Goal: Information Seeking & Learning: Learn about a topic

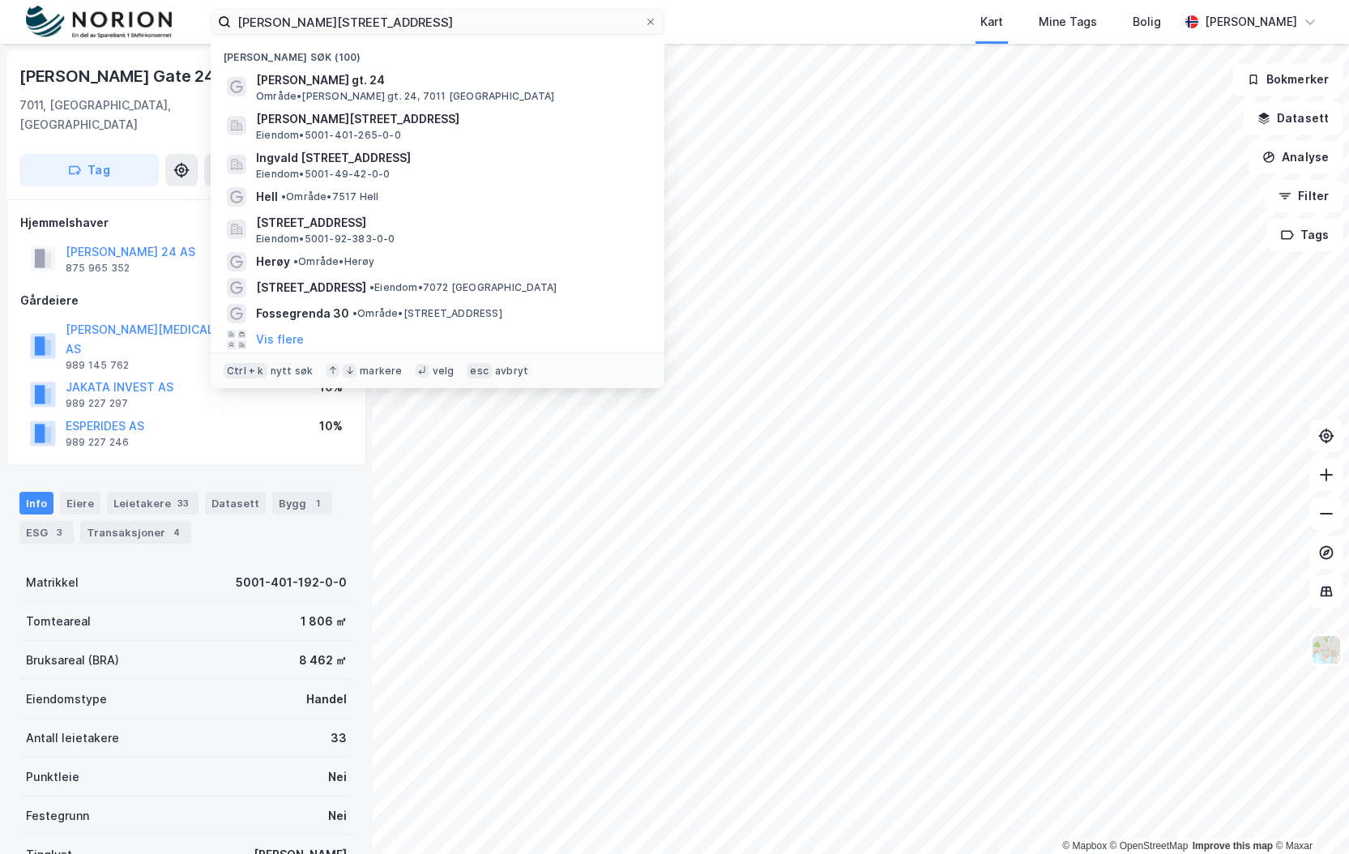
click at [373, 18] on input "[PERSON_NAME][STREET_ADDRESS]" at bounding box center [437, 22] width 413 height 24
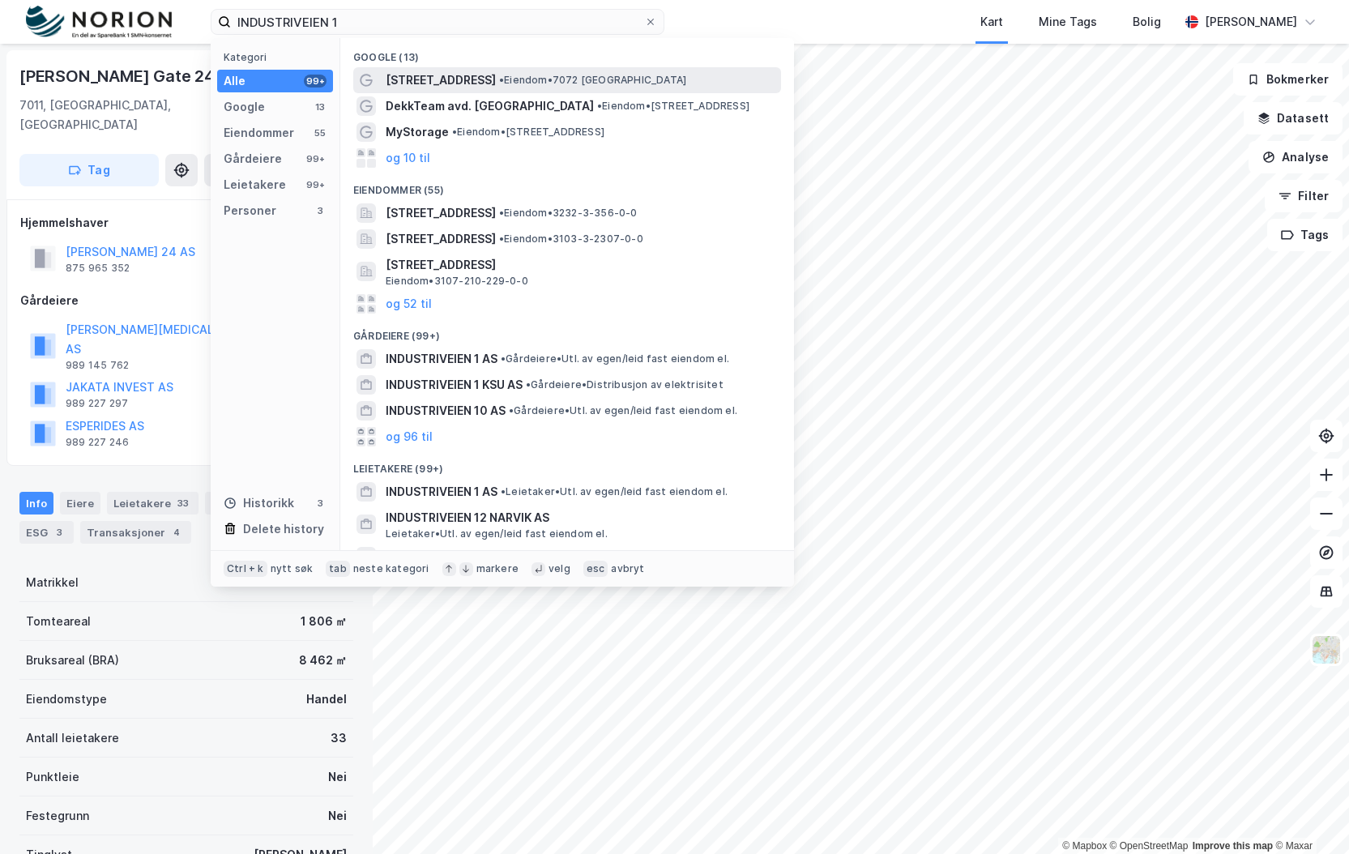
type input "INDUSTRIVEIEN 1"
click at [415, 81] on span "[STREET_ADDRESS]" at bounding box center [441, 79] width 110 height 19
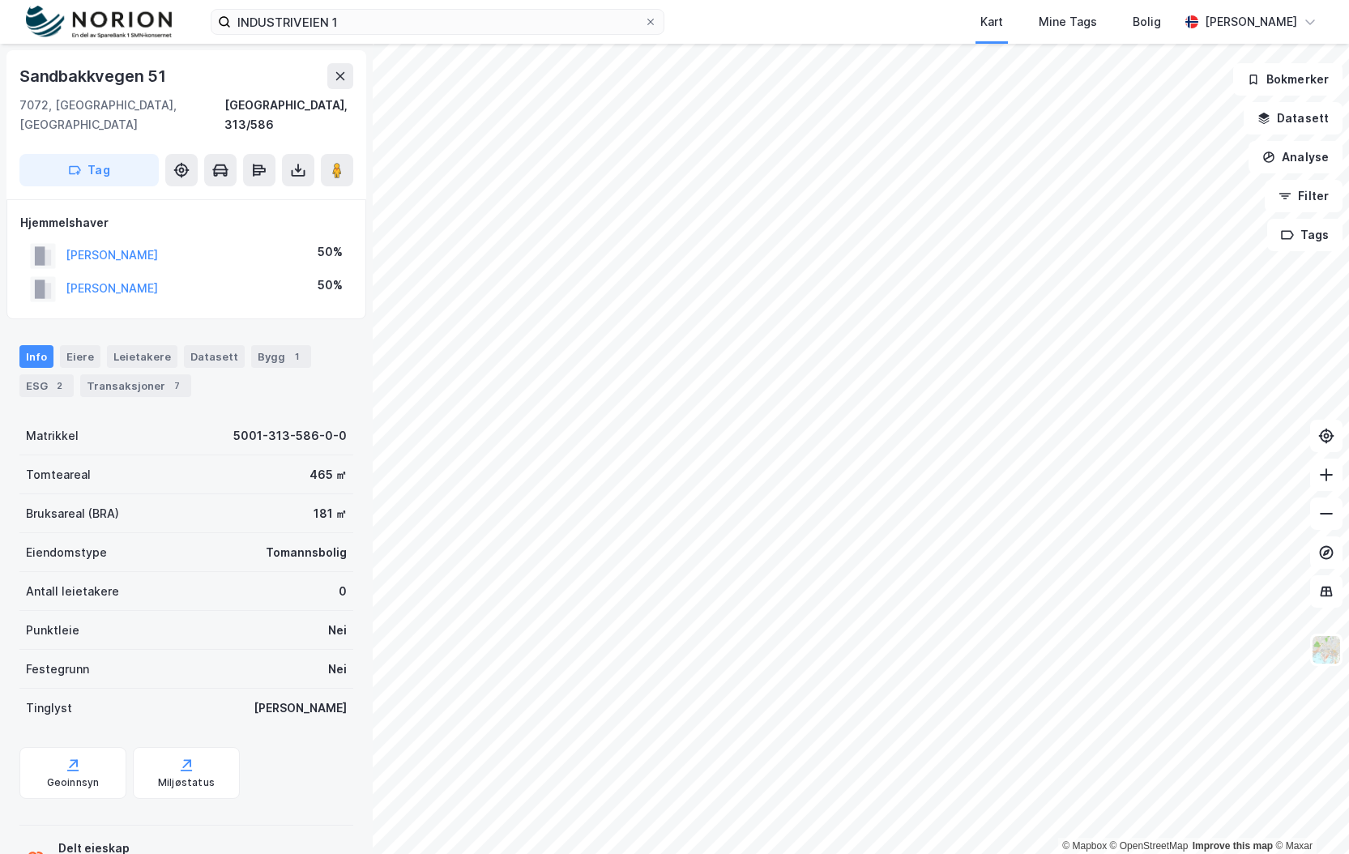
click at [875, 853] on html "INDUSTRIVEIEN 1 Kart Mine Tags Bolig [PERSON_NAME] © Mapbox © OpenStreetMap Imp…" at bounding box center [674, 427] width 1349 height 854
click at [348, 87] on button at bounding box center [340, 76] width 26 height 26
